Goal: Task Accomplishment & Management: Manage account settings

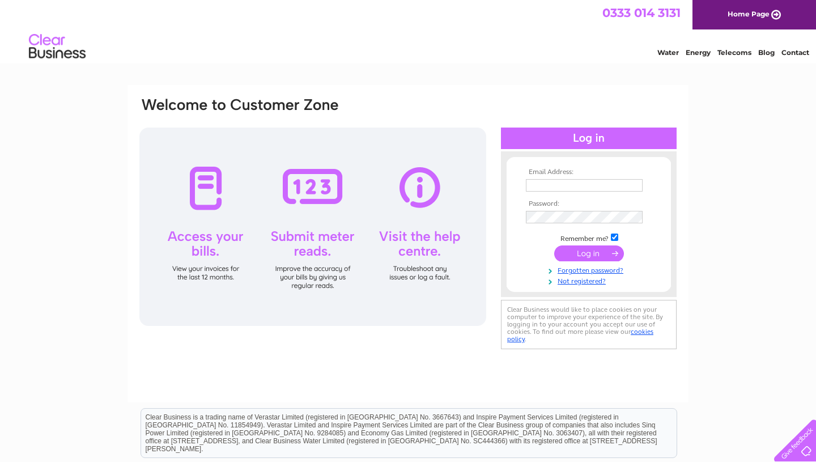
type input "[PERSON_NAME][EMAIL_ADDRESS][DOMAIN_NAME]"
click at [453, 237] on input "submit" at bounding box center [589, 253] width 70 height 16
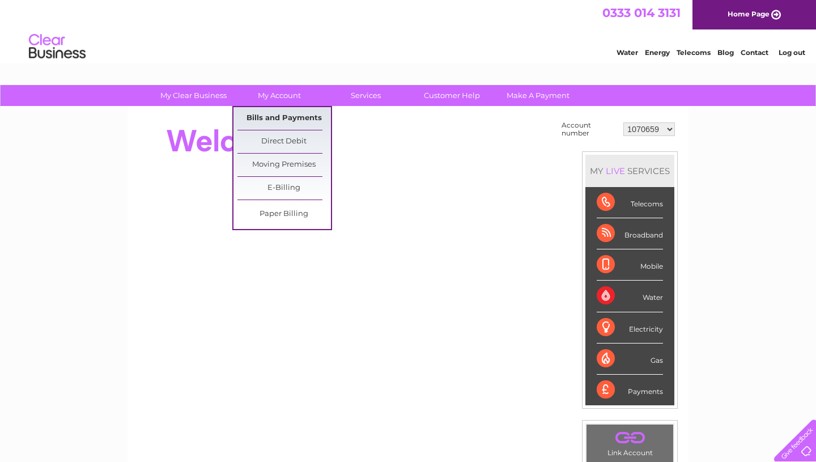
click at [278, 117] on link "Bills and Payments" at bounding box center [283, 118] width 93 height 23
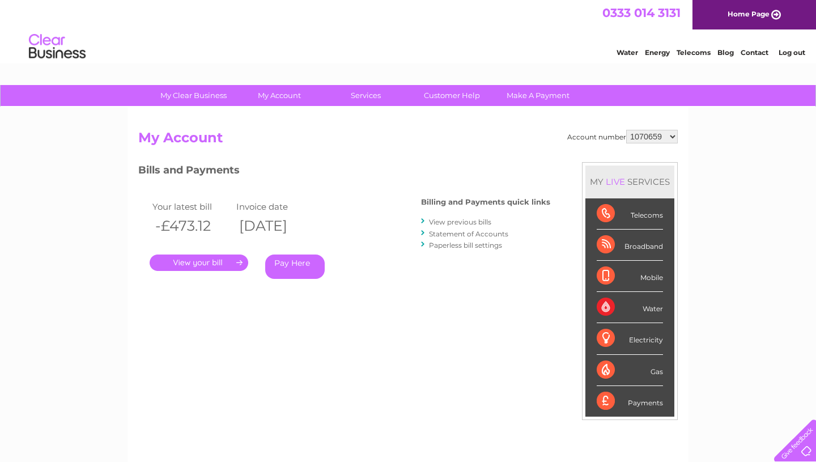
click at [674, 137] on select "1070659 1070662 1071158 30311240" at bounding box center [652, 137] width 52 height 14
select select "1070662"
click at [201, 263] on link "." at bounding box center [199, 262] width 99 height 16
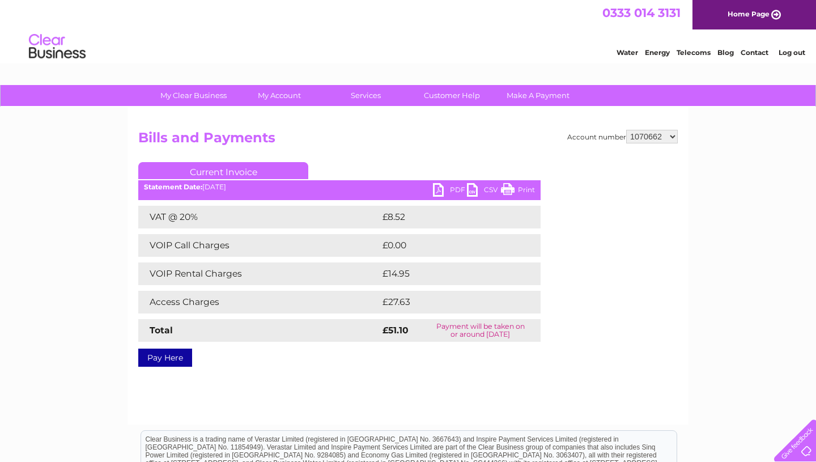
click at [438, 189] on link "PDF" at bounding box center [450, 191] width 34 height 16
click at [673, 136] on select "1070659 1070662 1071158 30311240" at bounding box center [652, 137] width 52 height 14
select select "1071158"
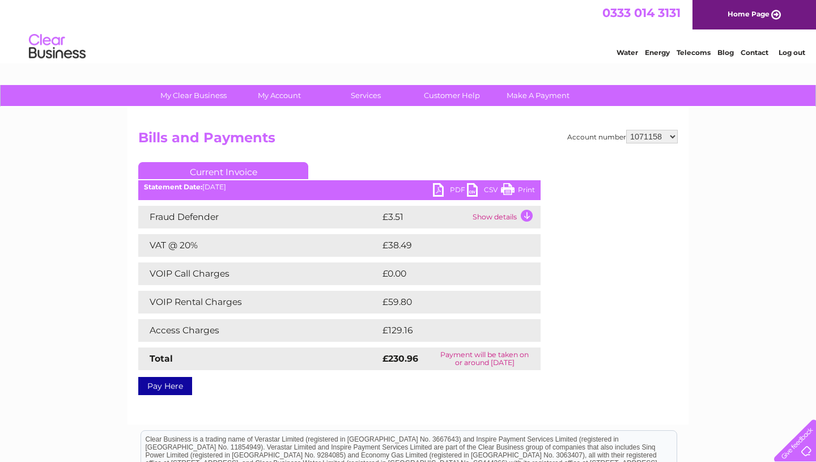
click at [442, 190] on link "PDF" at bounding box center [450, 191] width 34 height 16
click at [674, 137] on select "1070659 1070662 1071158 30311240" at bounding box center [652, 137] width 52 height 14
select select "30311240"
click at [439, 191] on link "PDF" at bounding box center [450, 191] width 34 height 16
